Goal: Transaction & Acquisition: Purchase product/service

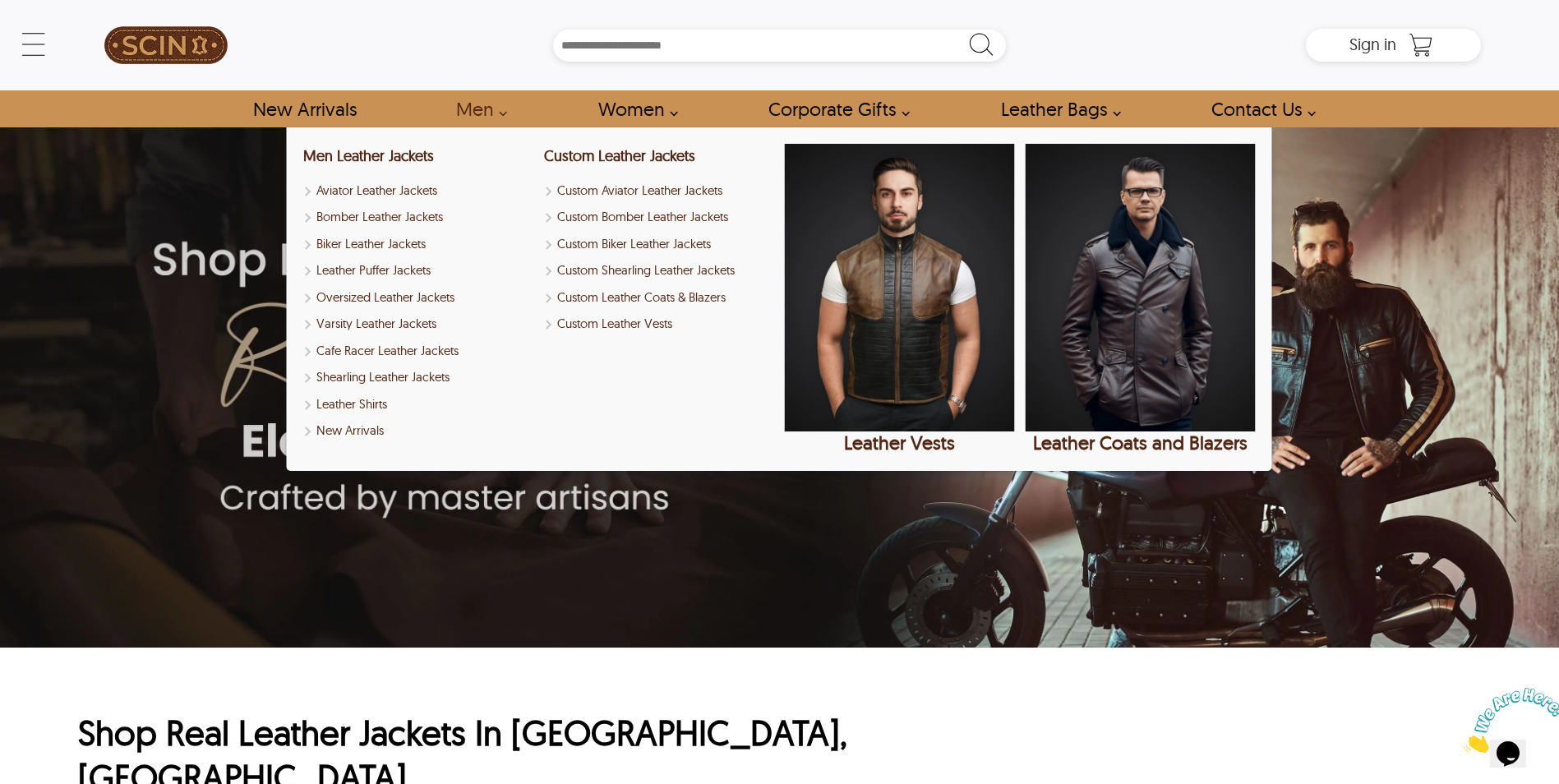
click at [481, 108] on link "Men" at bounding box center [476, 109] width 79 height 37
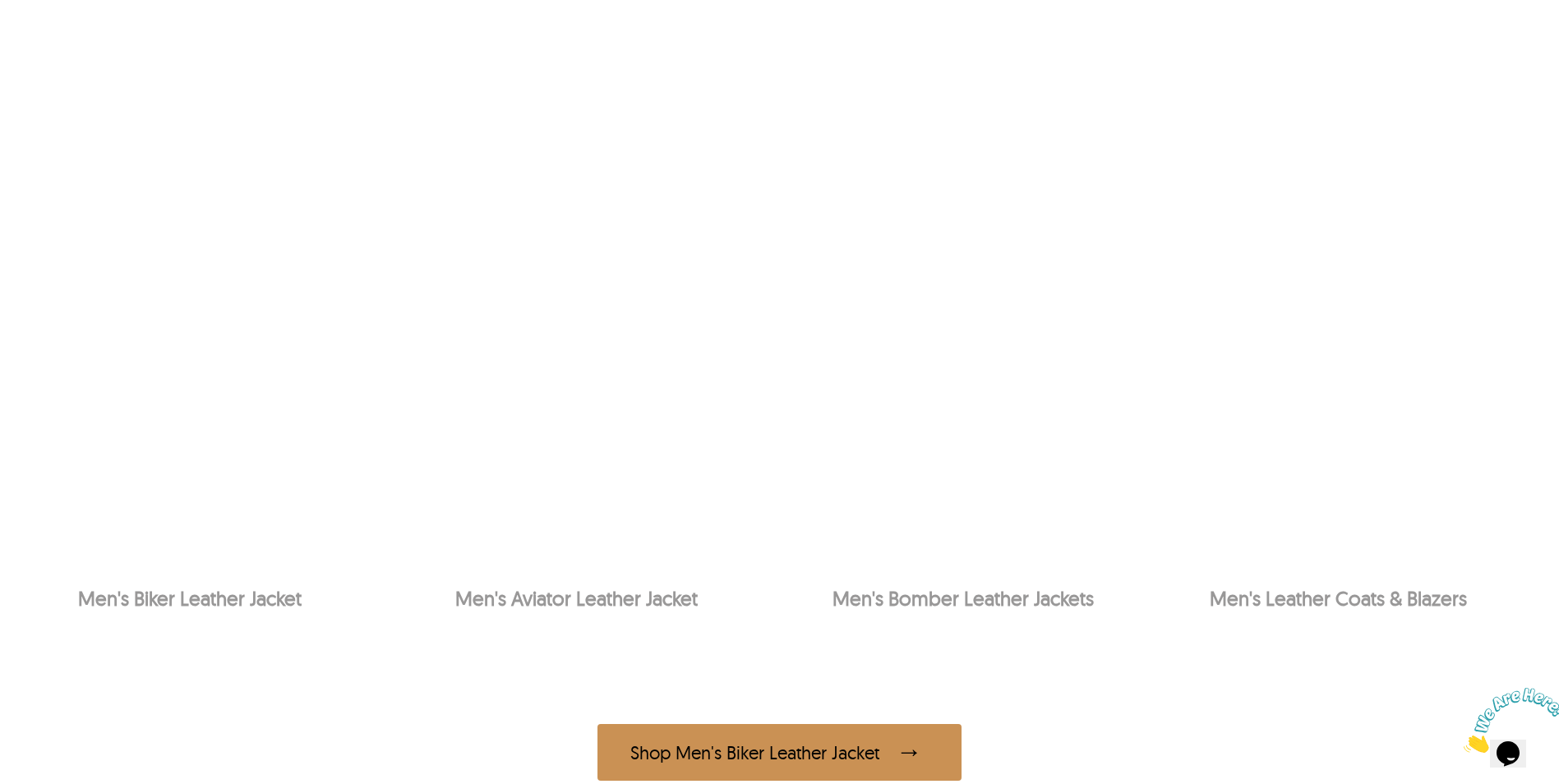
scroll to position [1150, 0]
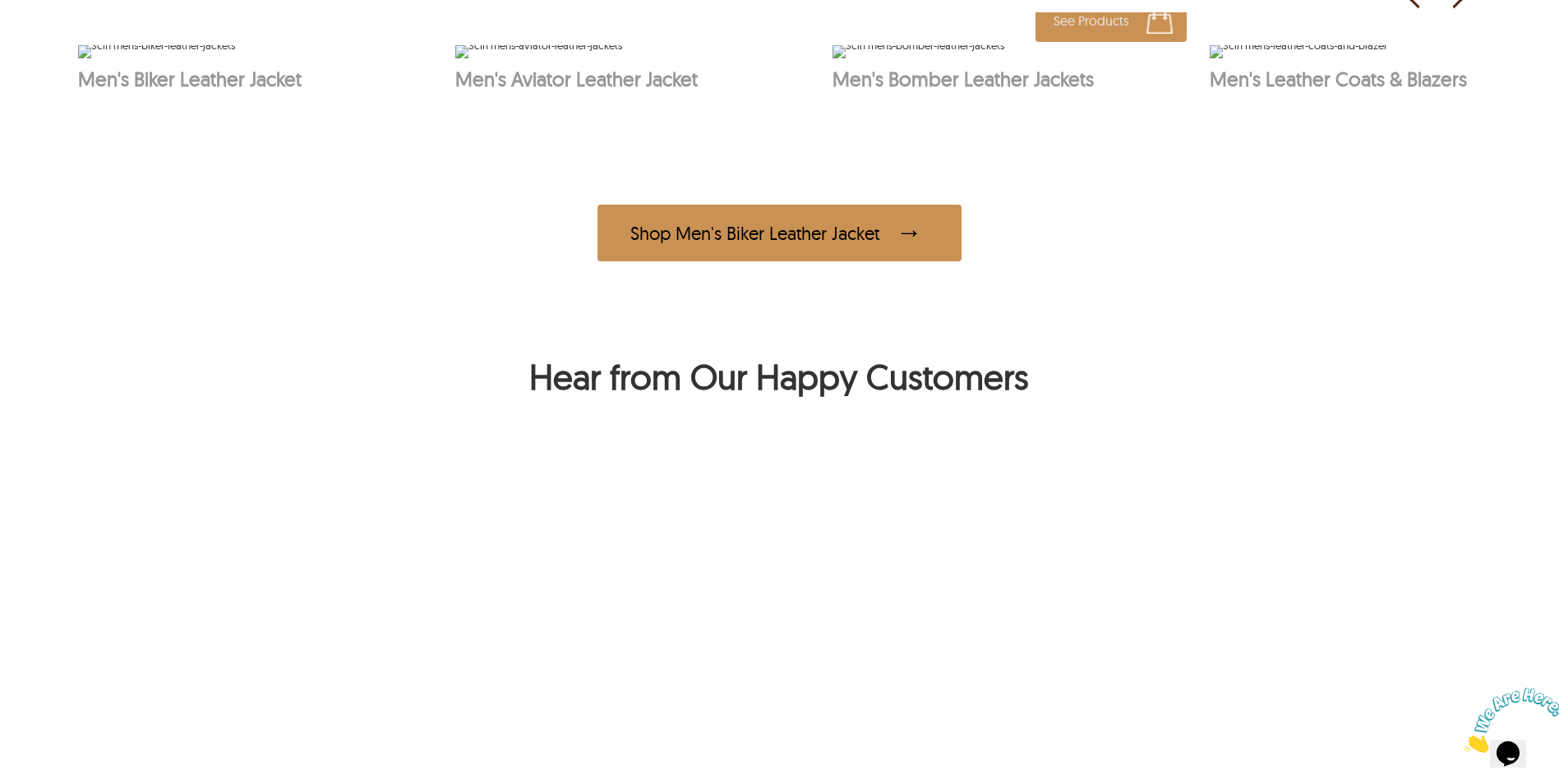
click at [995, 92] on p "Men's Bomber Leather Jackets" at bounding box center [1013, 79] width 361 height 25
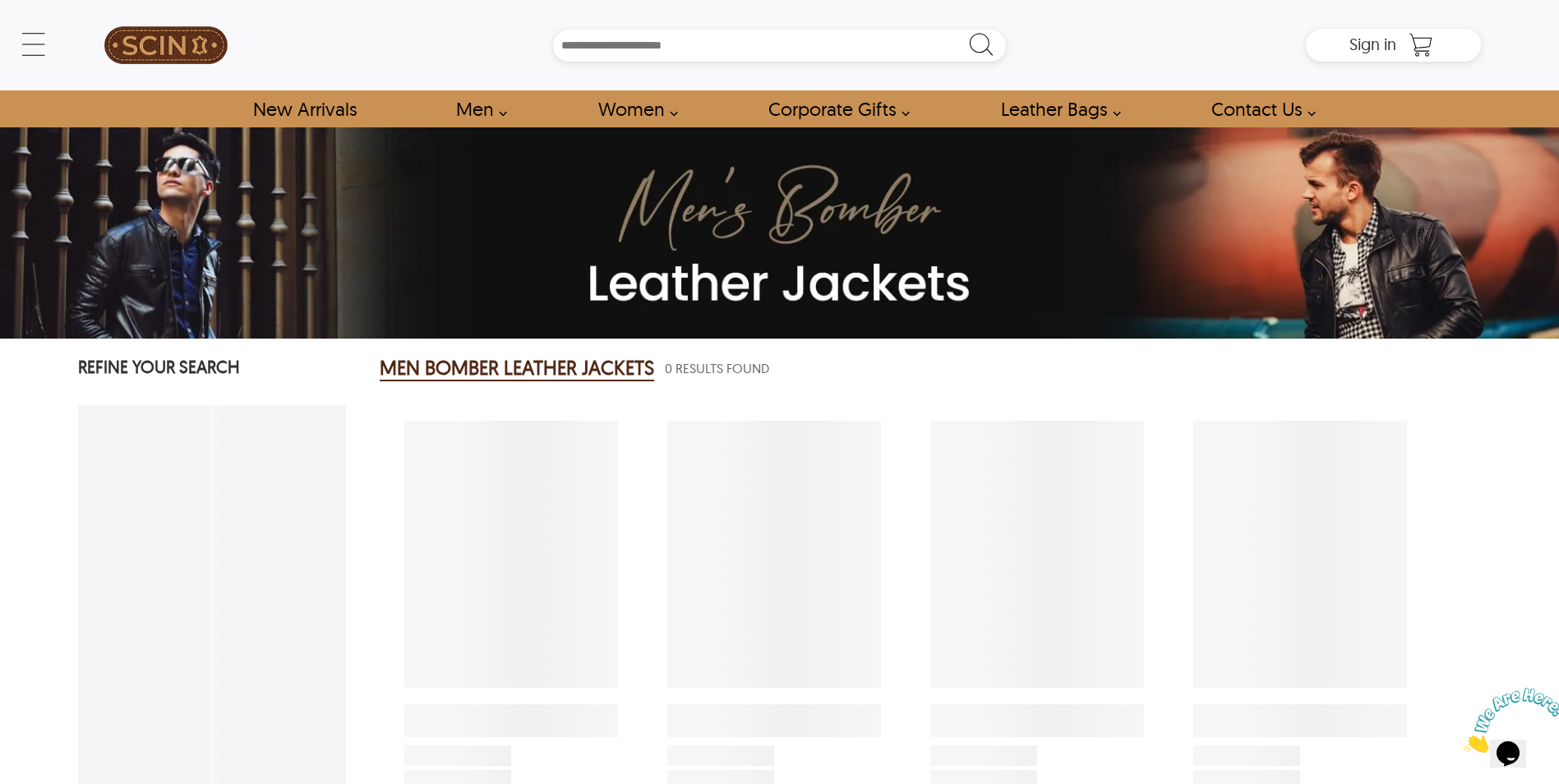
select select "********"
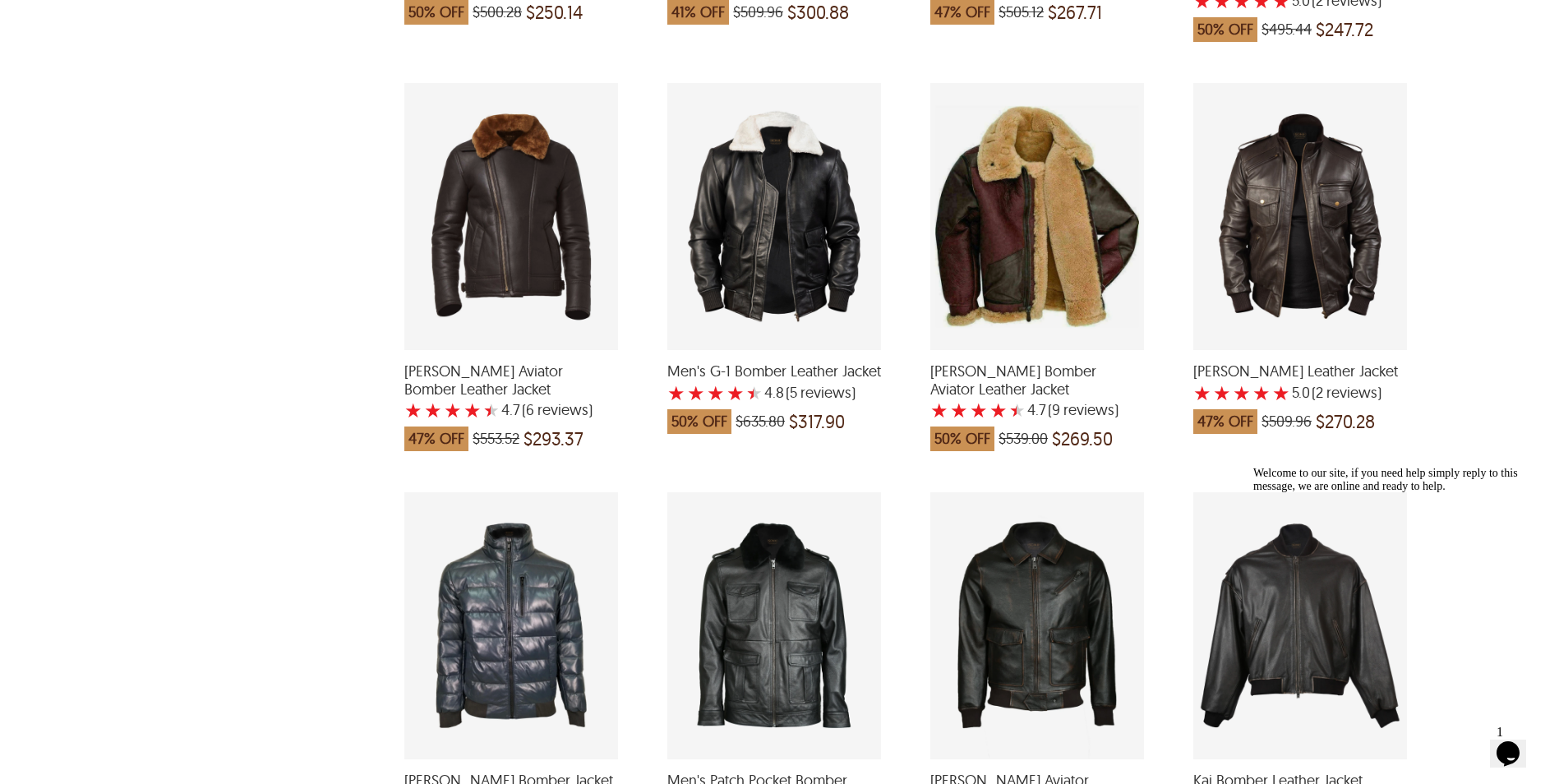
scroll to position [2302, 0]
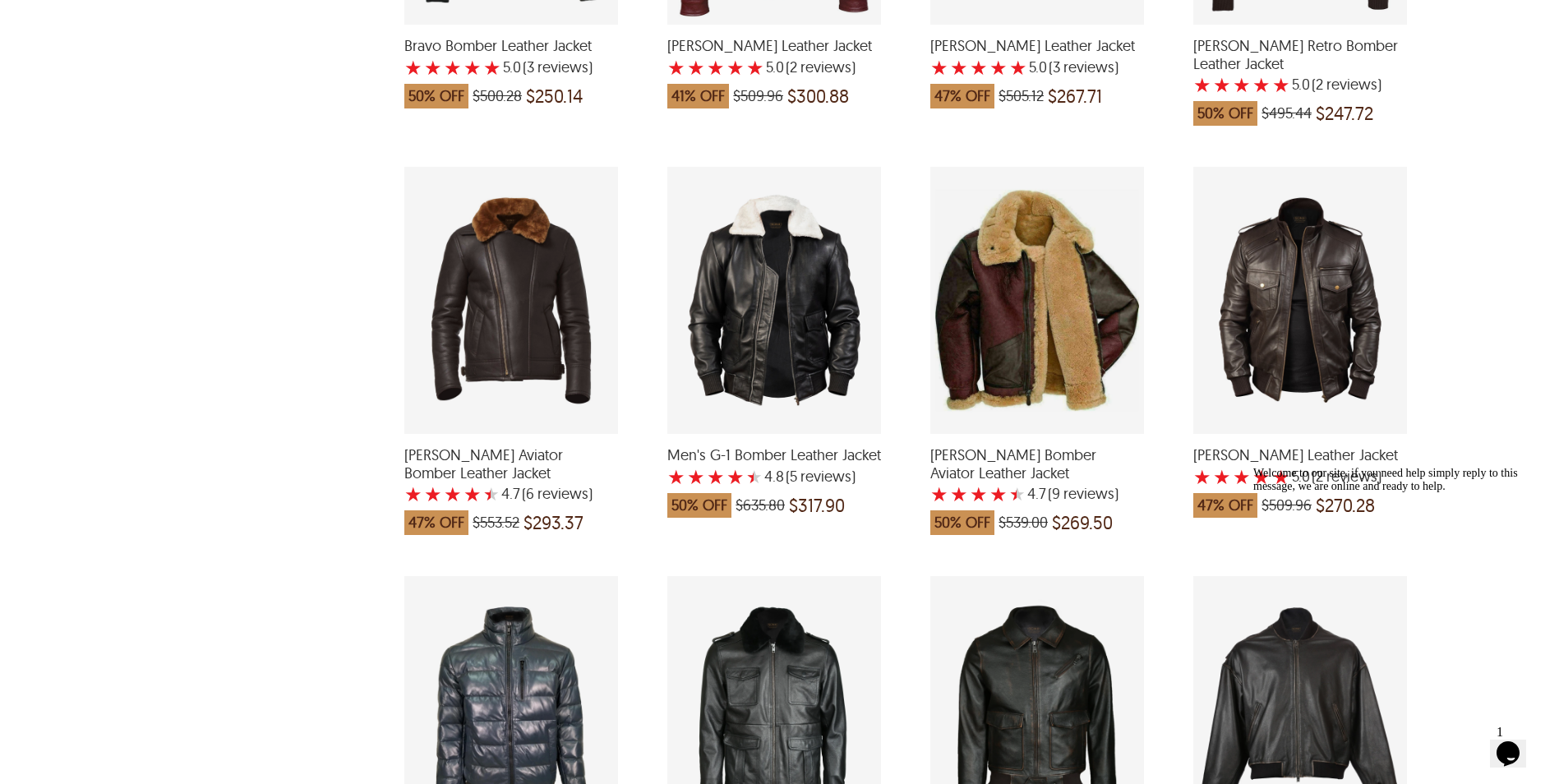
click at [1019, 676] on div "Ethan Aviator Bomber Leather Jacket with a 5 Star Rating 2 Product Review which…" at bounding box center [1037, 710] width 213 height 267
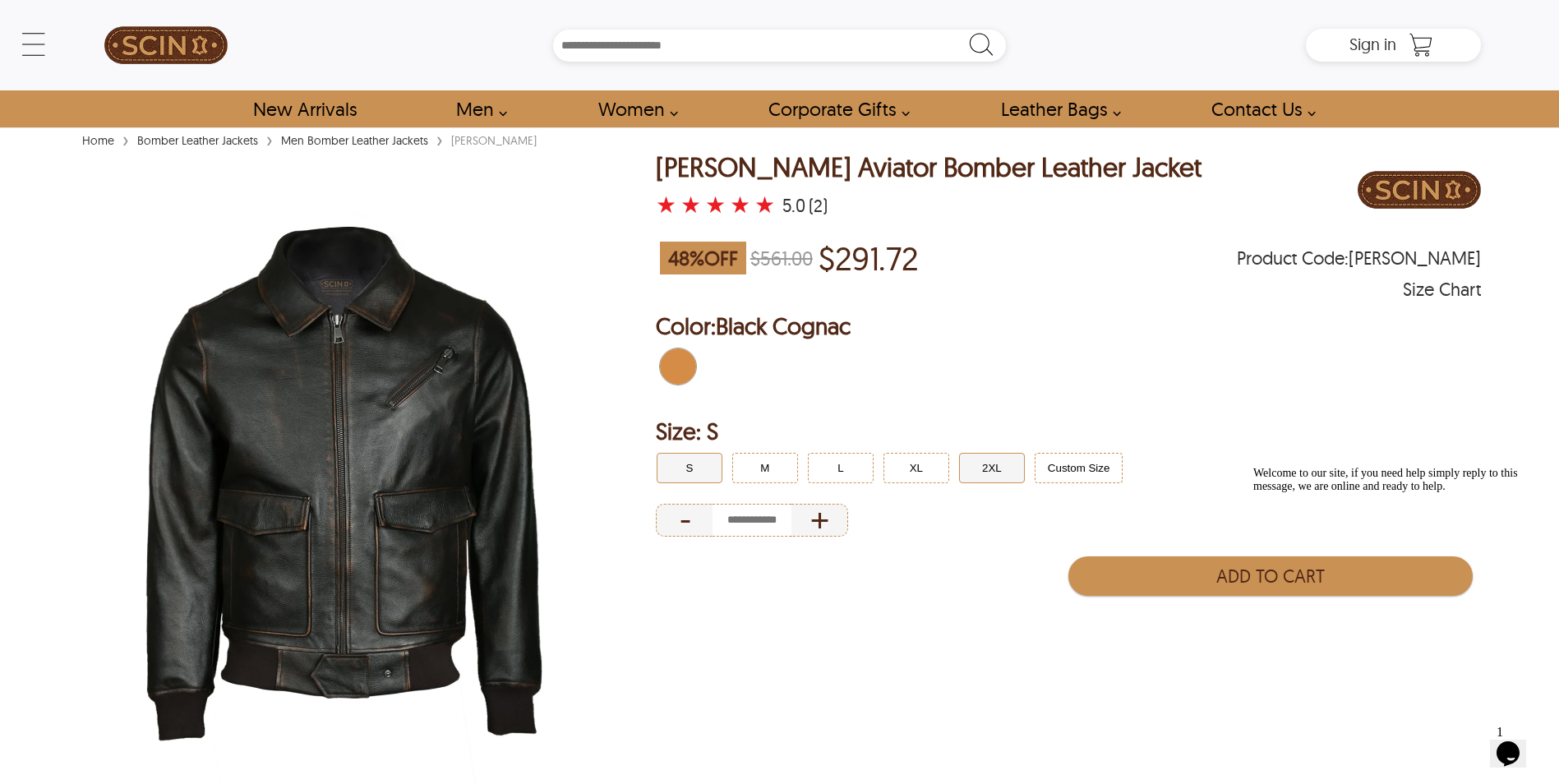
click at [995, 472] on button "2XL" at bounding box center [992, 467] width 66 height 30
click at [1093, 473] on button "Custom Size" at bounding box center [1079, 467] width 89 height 30
select select "********"
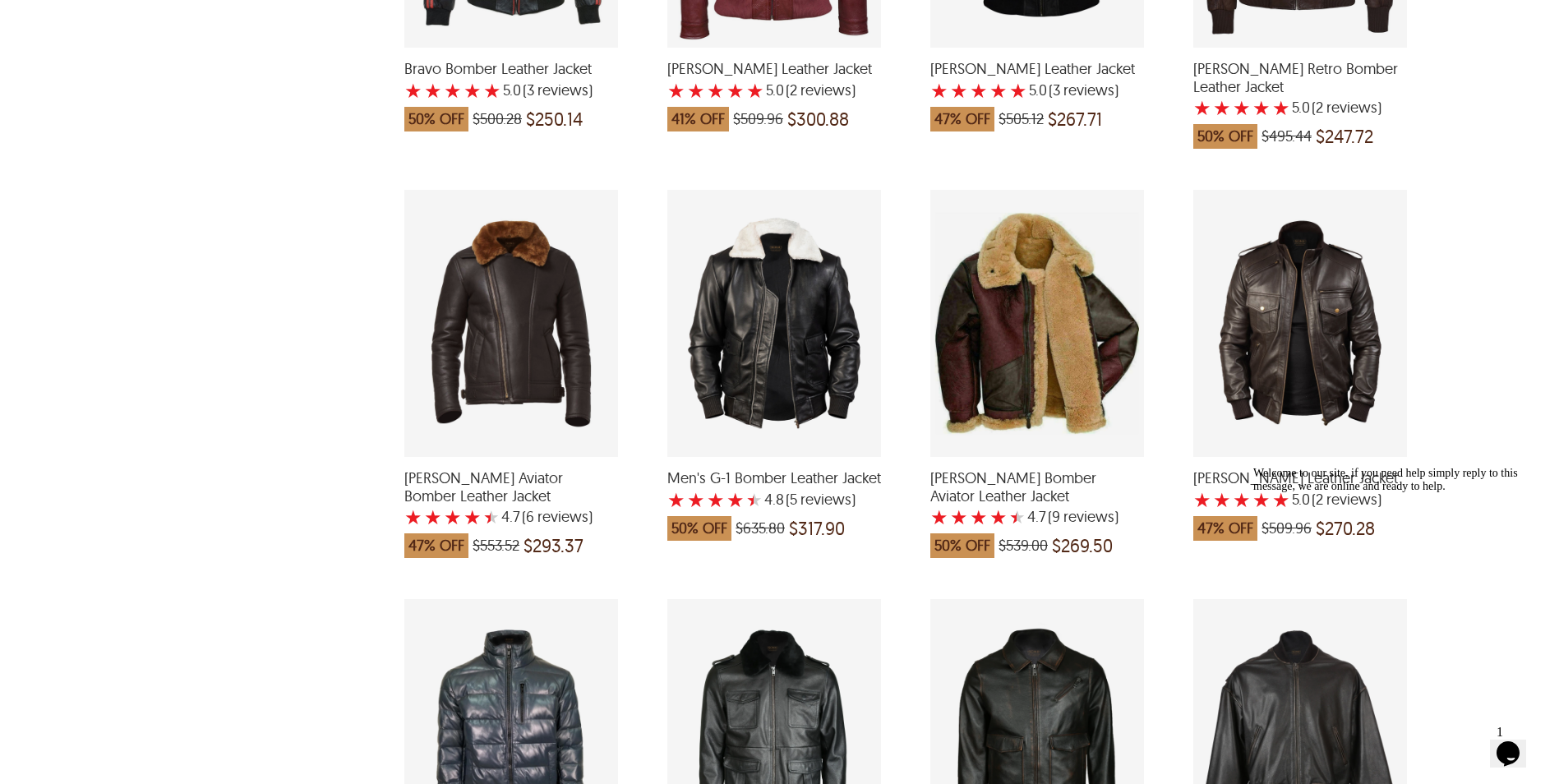
scroll to position [2302, 0]
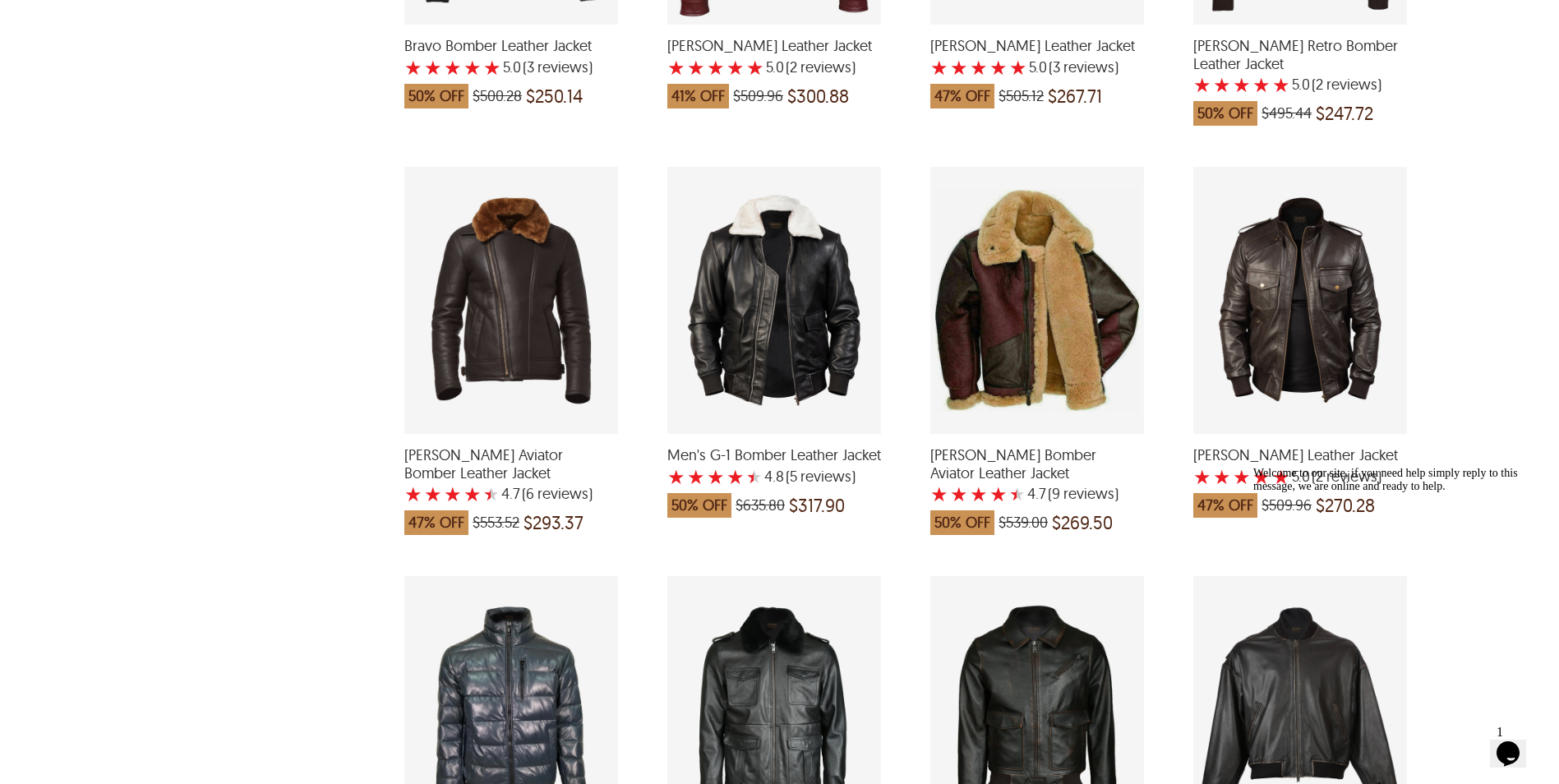
click at [1339, 289] on div "Frank Bomber Leather Jacket with a 5 Star Rating 2 Product Review which was at …" at bounding box center [1300, 300] width 213 height 267
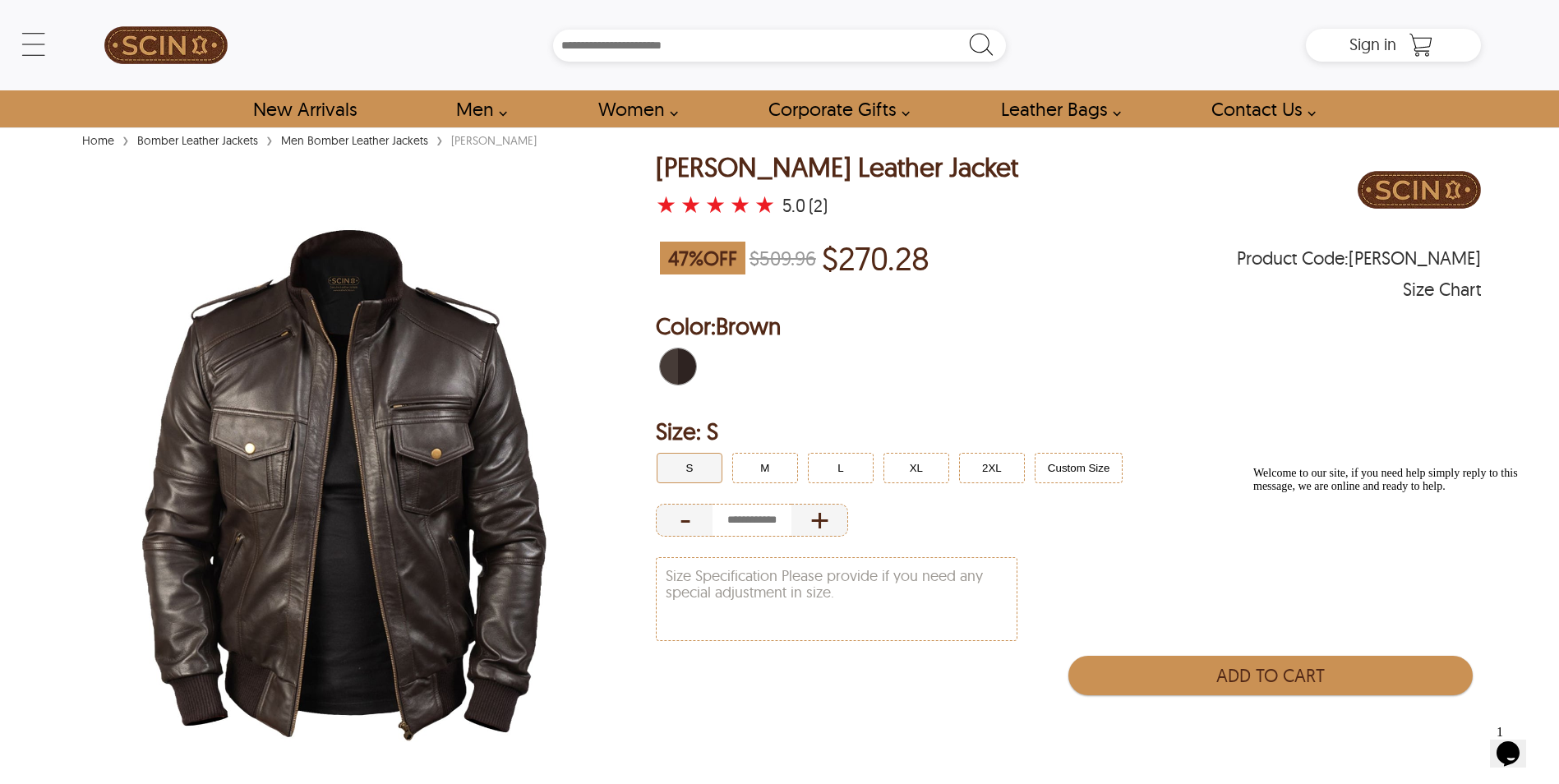
click at [93, 140] on link "Home" at bounding box center [98, 140] width 40 height 15
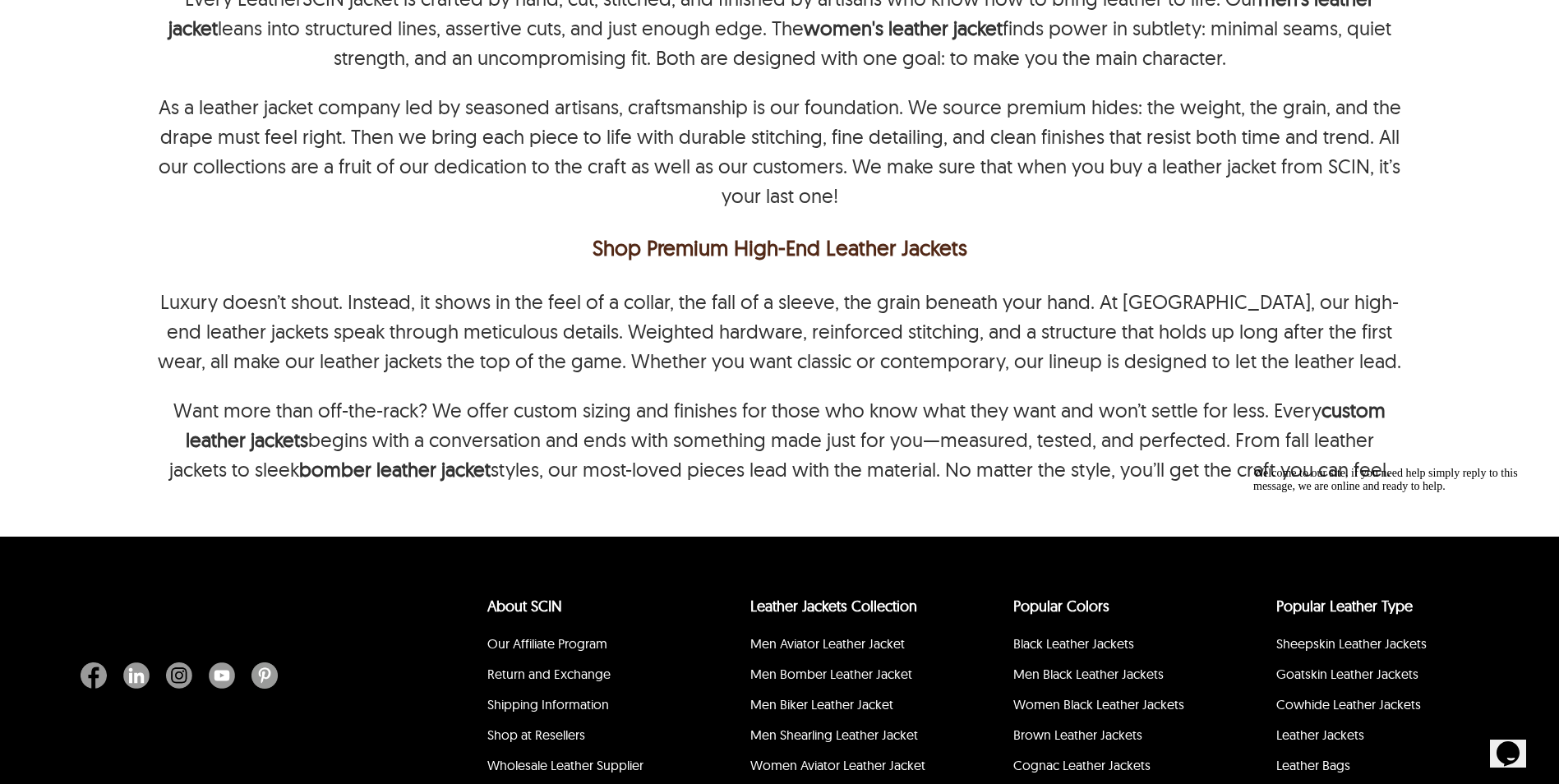
scroll to position [11007, 0]
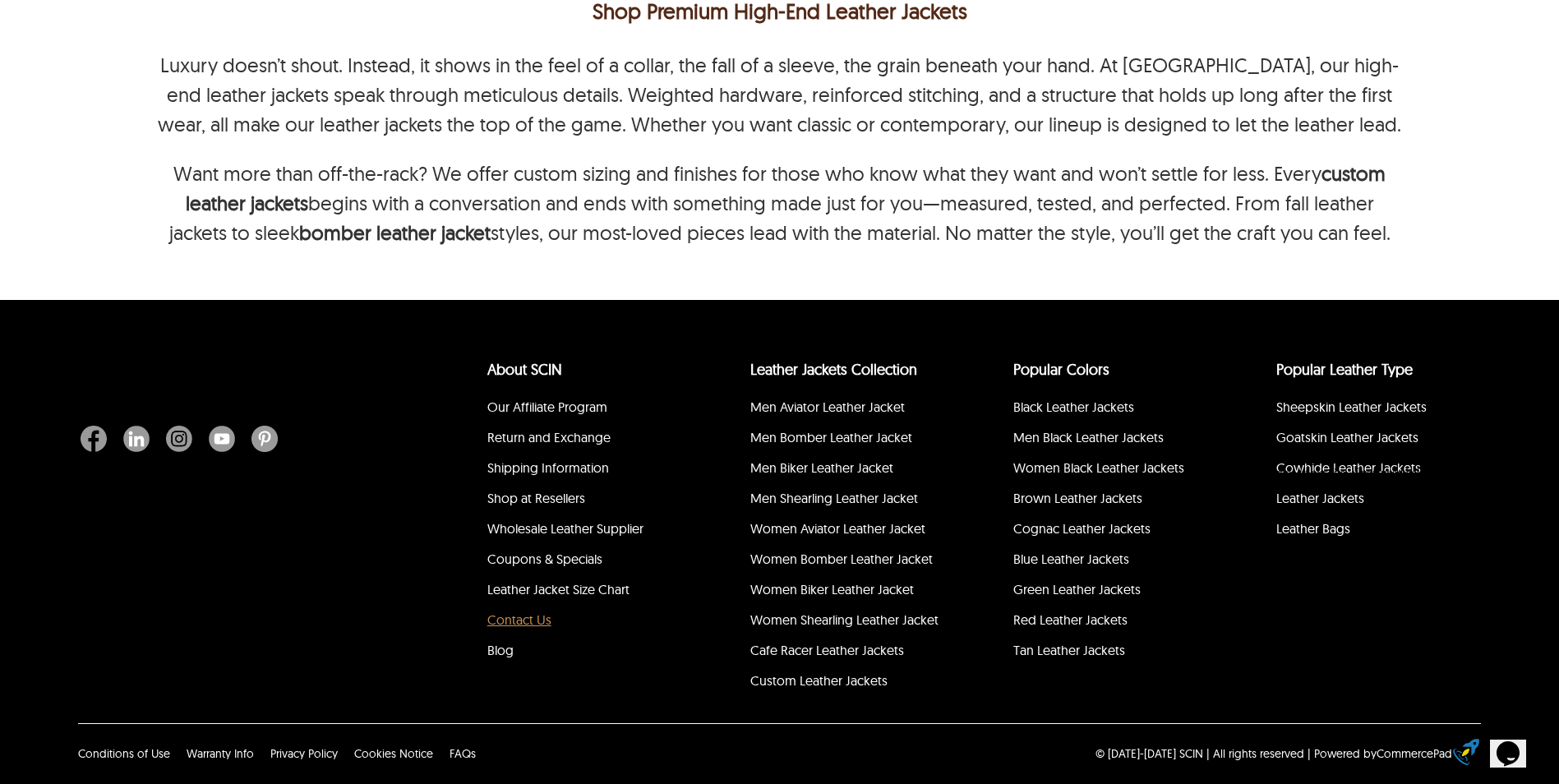
click at [532, 623] on link "Contact Us" at bounding box center [519, 620] width 64 height 16
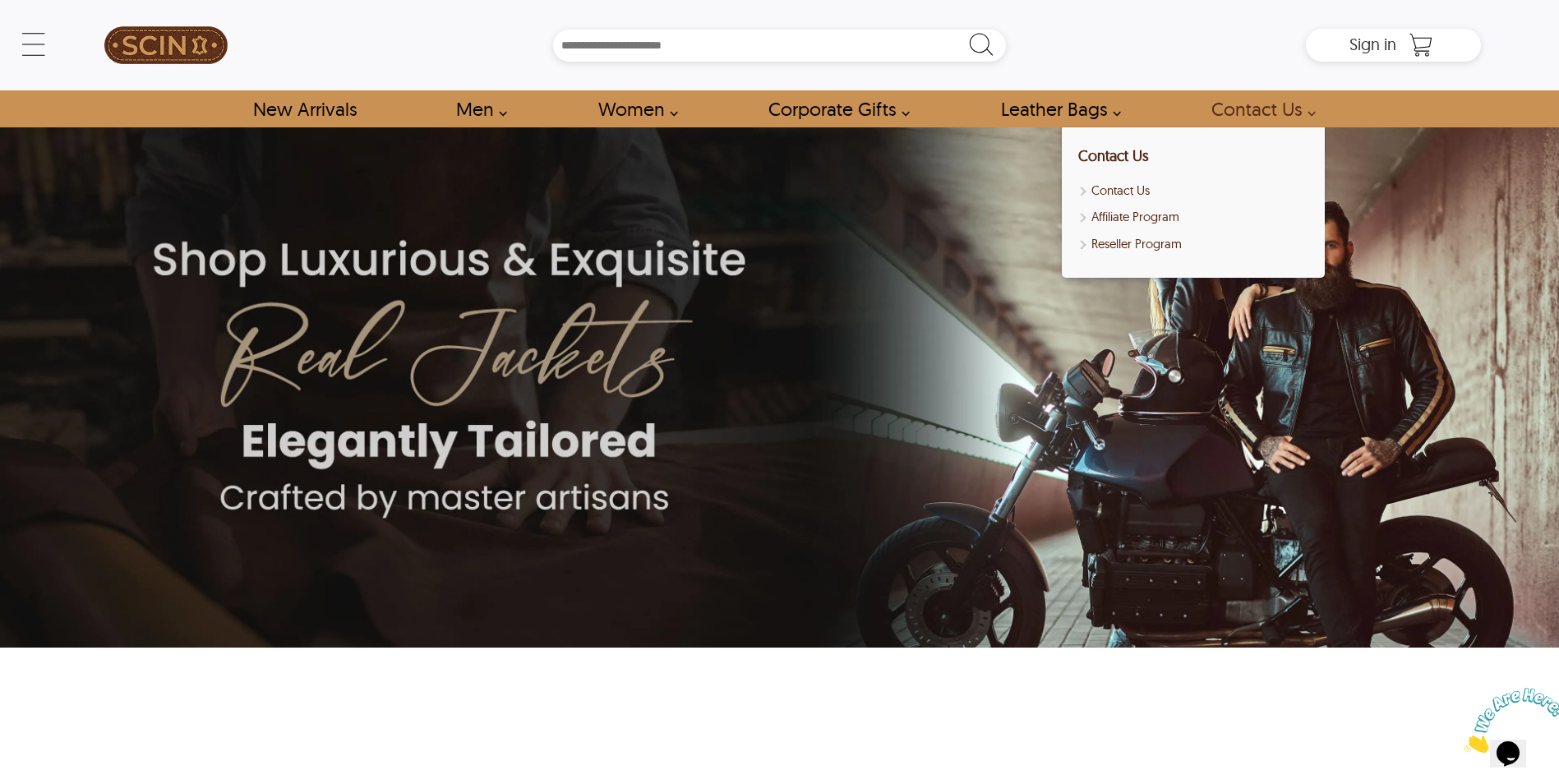
click at [1270, 101] on link "Contact Us" at bounding box center [1259, 109] width 132 height 37
